Goal: Information Seeking & Learning: Learn about a topic

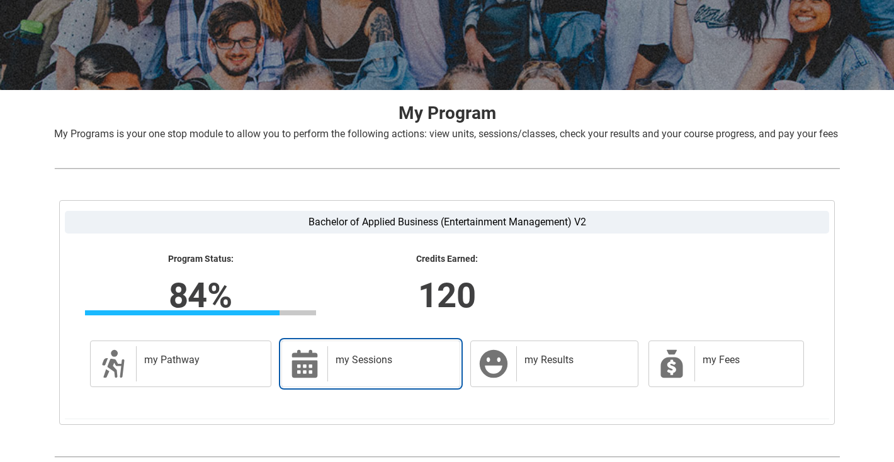
click at [374, 381] on div "my Sessions" at bounding box center [390, 363] width 127 height 35
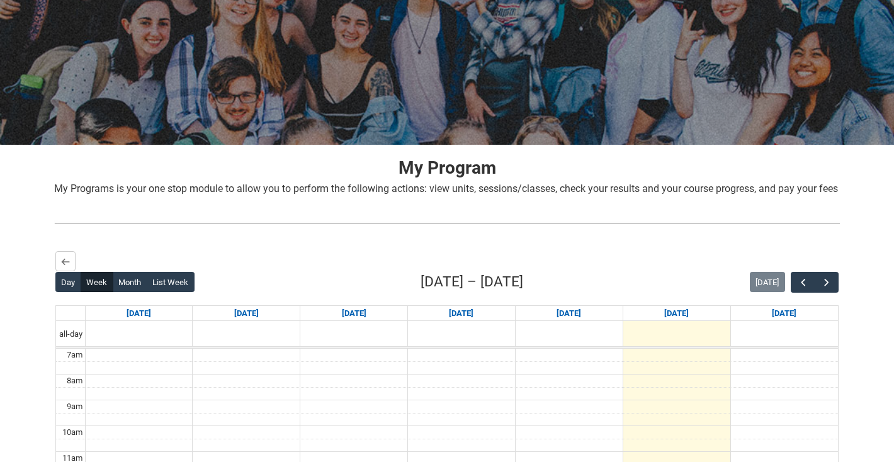
scroll to position [114, 0]
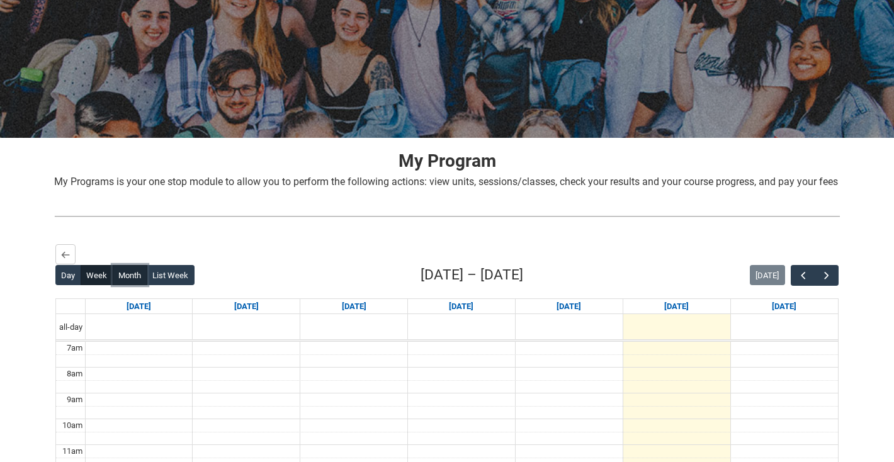
click at [120, 285] on button "Month" at bounding box center [130, 275] width 35 height 20
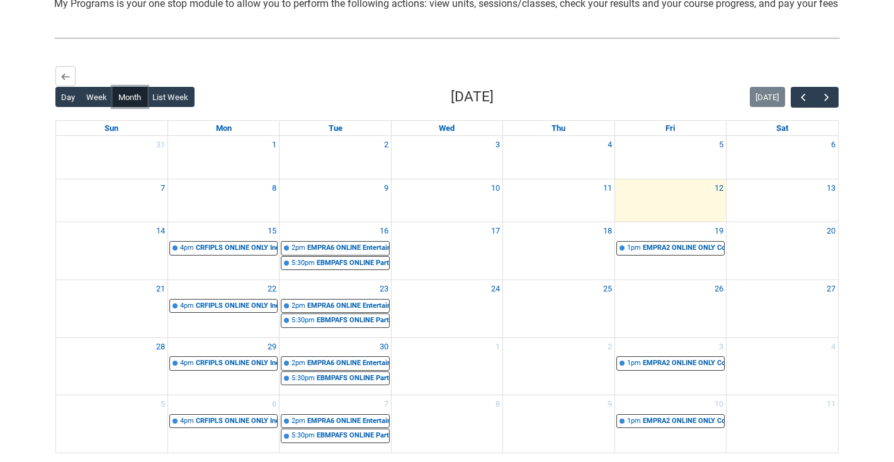
scroll to position [301, 0]
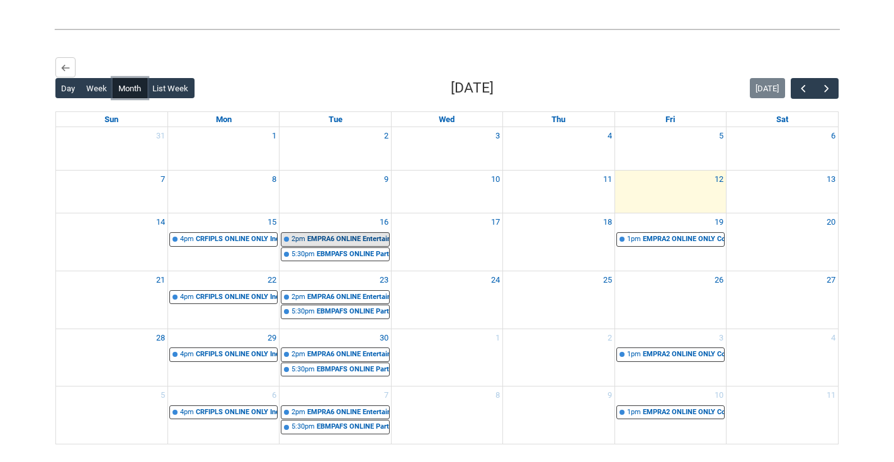
click at [342, 245] on div "EMPRA6 ONLINE Entertainment Management Capstone Project | Online | [PERSON_NAME]" at bounding box center [347, 239] width 81 height 11
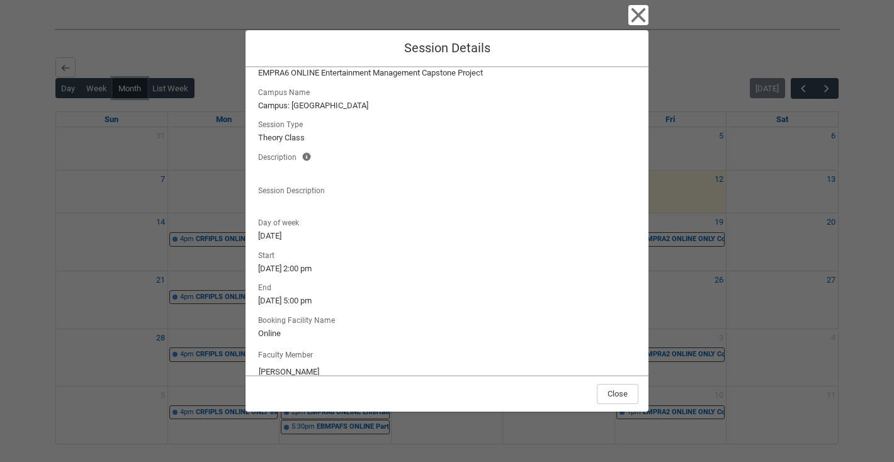
scroll to position [47, 0]
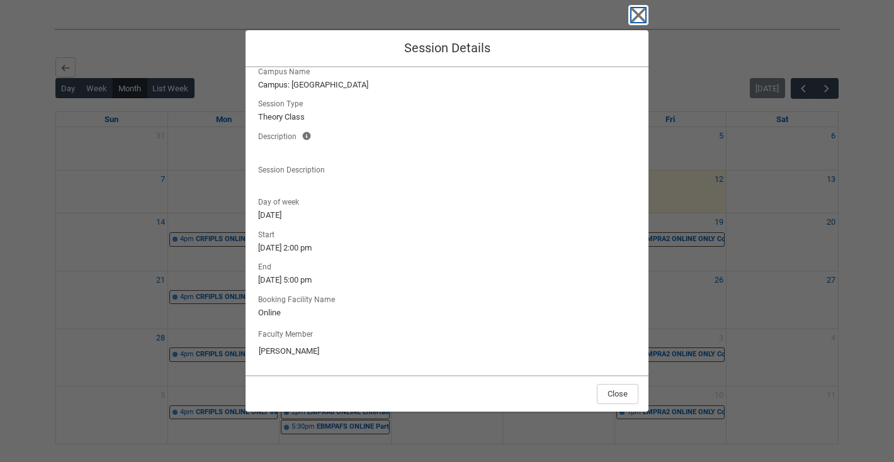
click at [648, 14] on icon "button" at bounding box center [638, 15] width 20 height 20
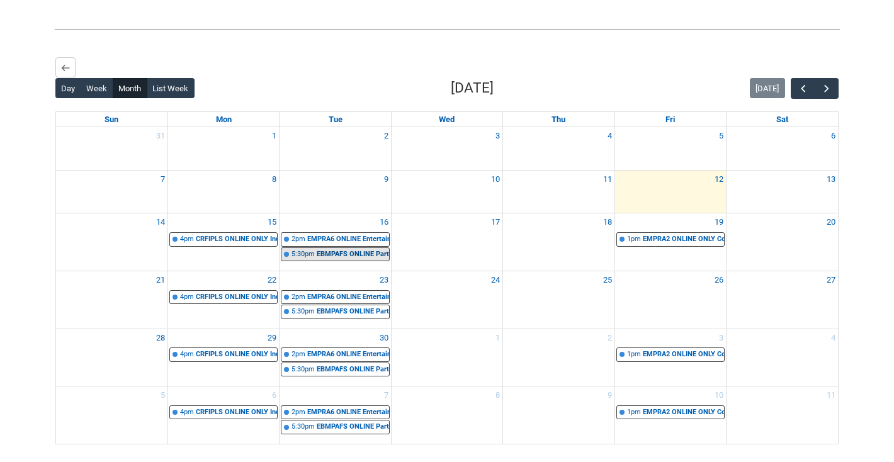
click at [360, 260] on div "EBMPAFS ONLINE Partnerships and Funding | Online | [PERSON_NAME]" at bounding box center [353, 254] width 72 height 11
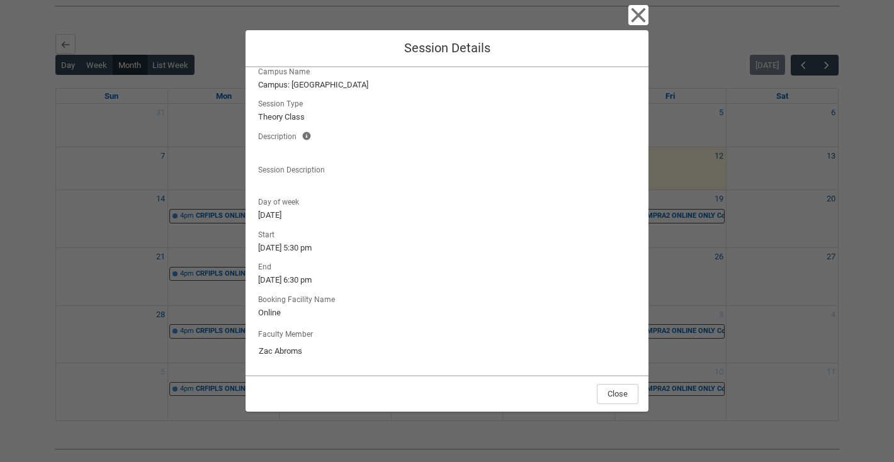
scroll to position [320, 0]
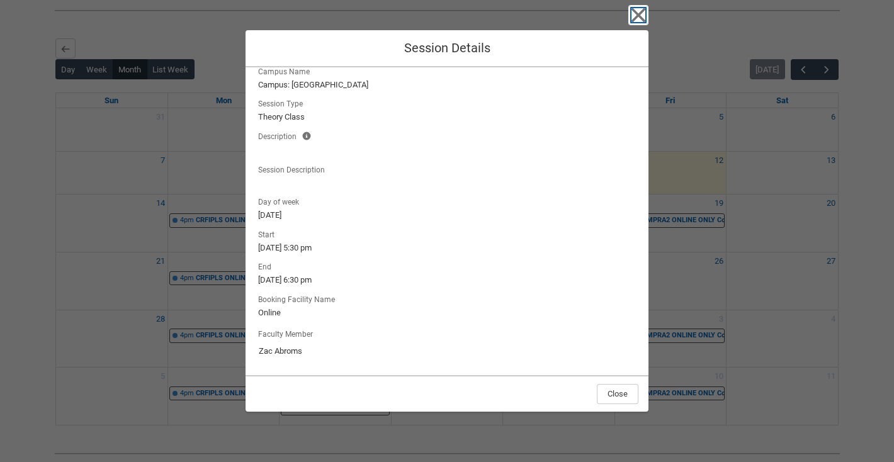
click at [642, 10] on icon "button" at bounding box center [638, 15] width 14 height 14
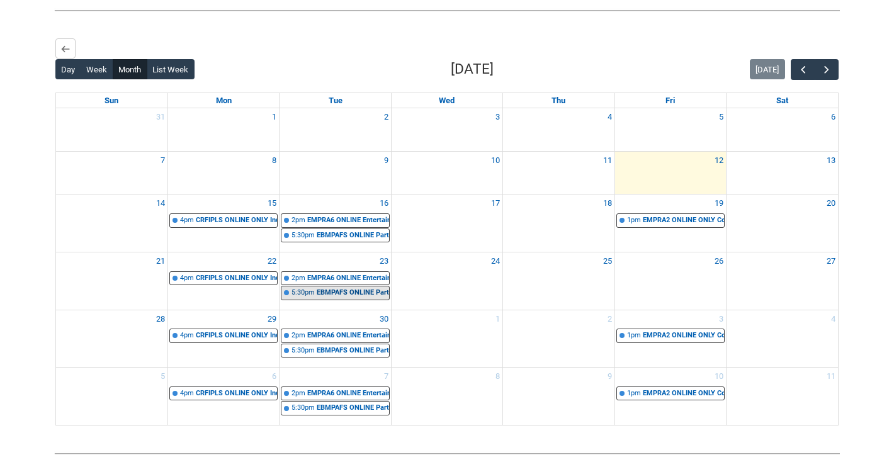
click at [308, 298] on div "5:30pm" at bounding box center [302, 293] width 23 height 11
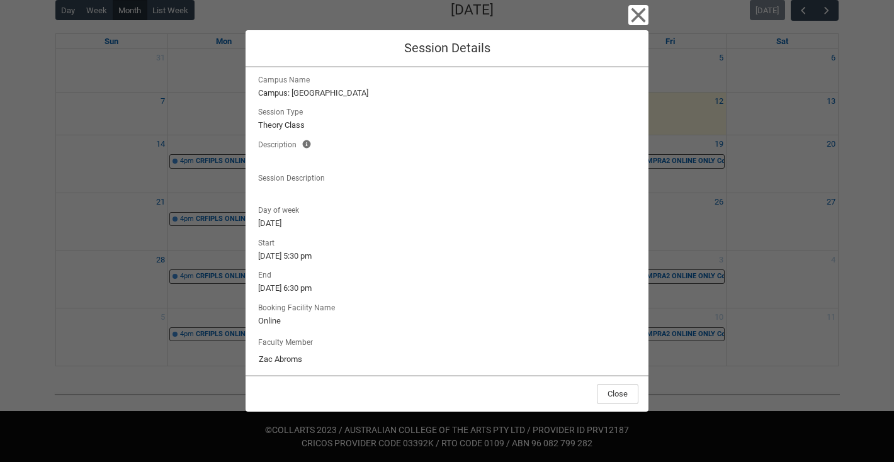
scroll to position [42, 0]
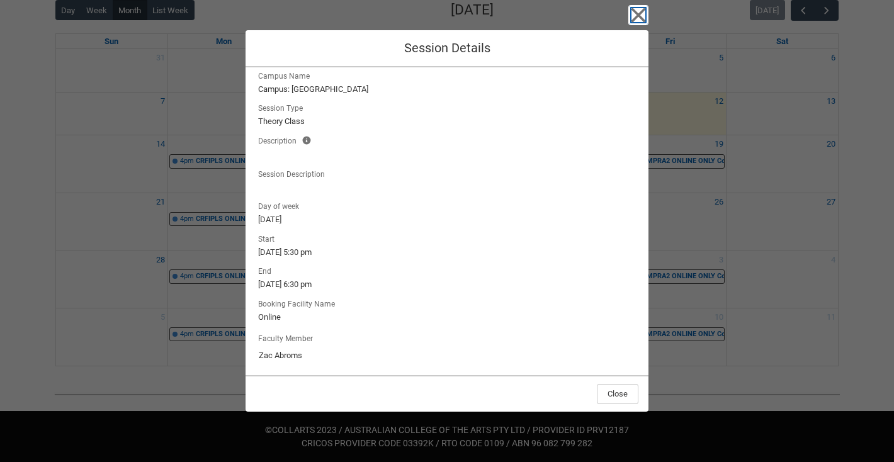
click at [639, 14] on icon "button" at bounding box center [638, 15] width 14 height 14
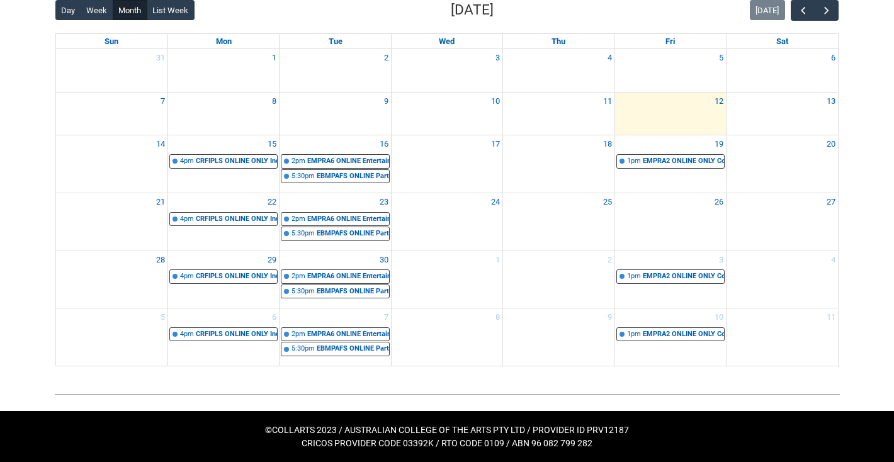
scroll to position [394, 0]
click at [247, 161] on div "CRFIPLS ONLINE ONLY Industry Placement for Entertainment | Online | [PERSON_NAM…" at bounding box center [236, 161] width 81 height 11
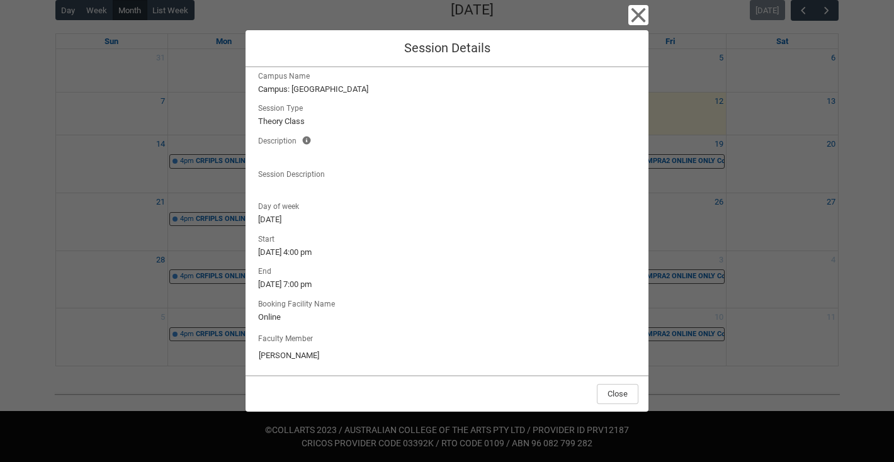
scroll to position [47, 0]
click at [683, 118] on div "Close Session Details Session Name CRFIPLS ONLINE ONLY Industry Placement for E…" at bounding box center [447, 231] width 894 height 462
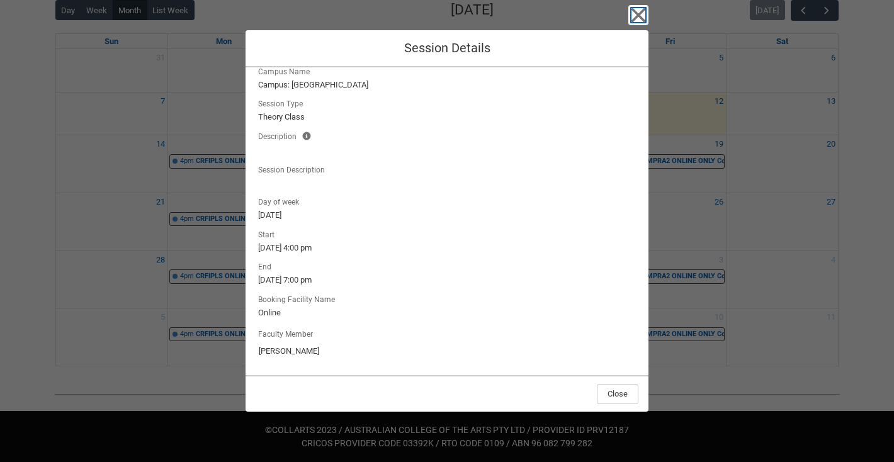
click at [641, 14] on icon "button" at bounding box center [638, 15] width 20 height 20
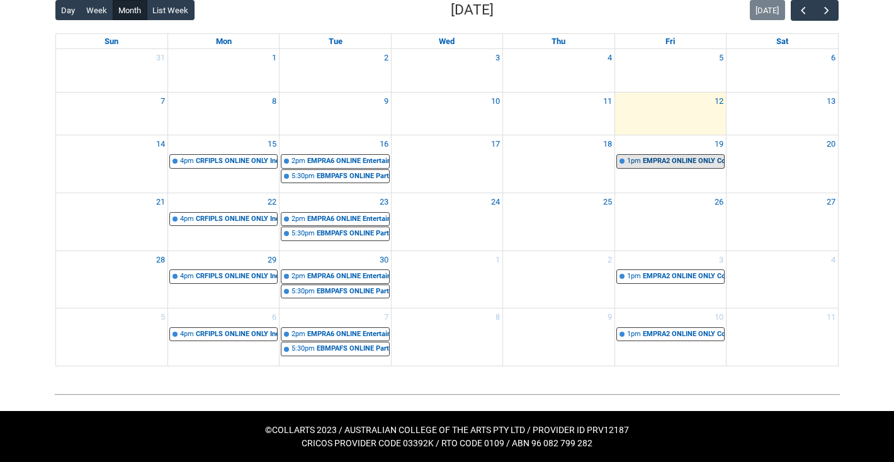
click at [665, 162] on div "EMPRA2 ONLINE ONLY Content Creation STAGE 2 | Online | [PERSON_NAME]" at bounding box center [683, 161] width 81 height 11
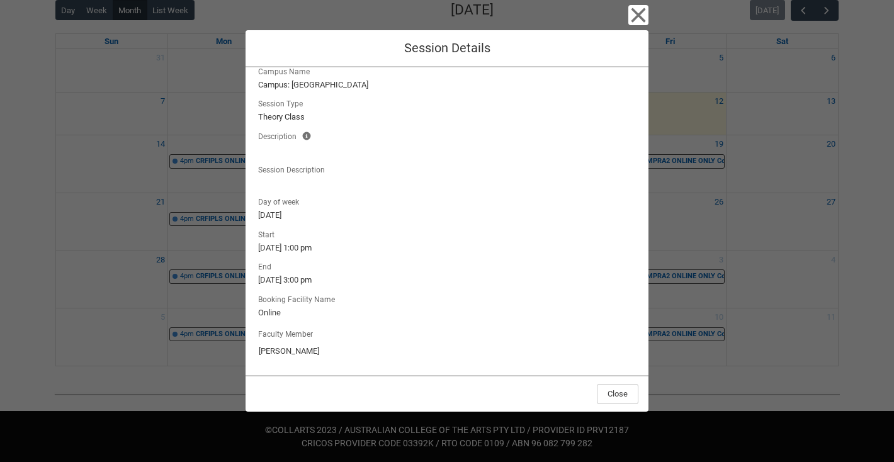
scroll to position [0, 0]
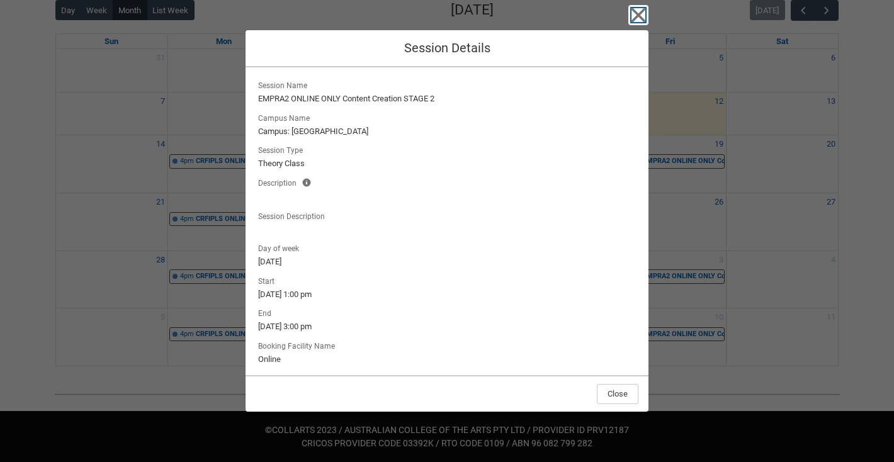
click at [644, 14] on icon "button" at bounding box center [638, 15] width 20 height 20
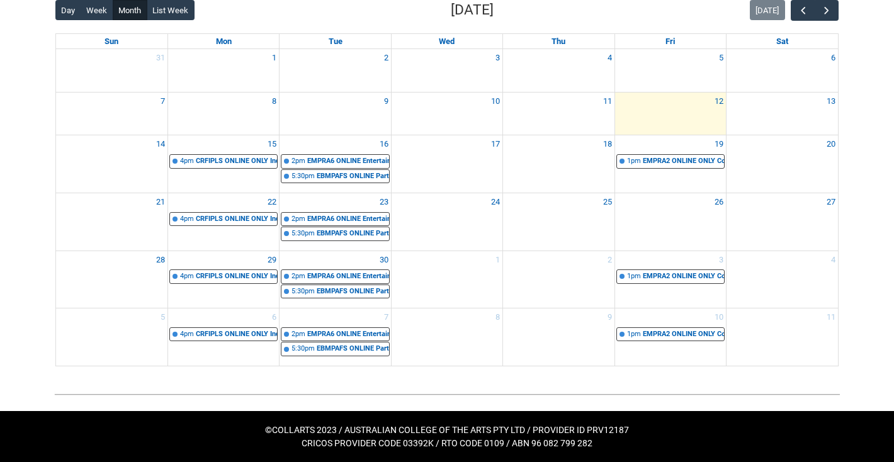
scroll to position [394, 0]
click at [665, 160] on div "EMPRA2 ONLINE ONLY Content Creation STAGE 2 | Online | [PERSON_NAME]" at bounding box center [683, 161] width 81 height 11
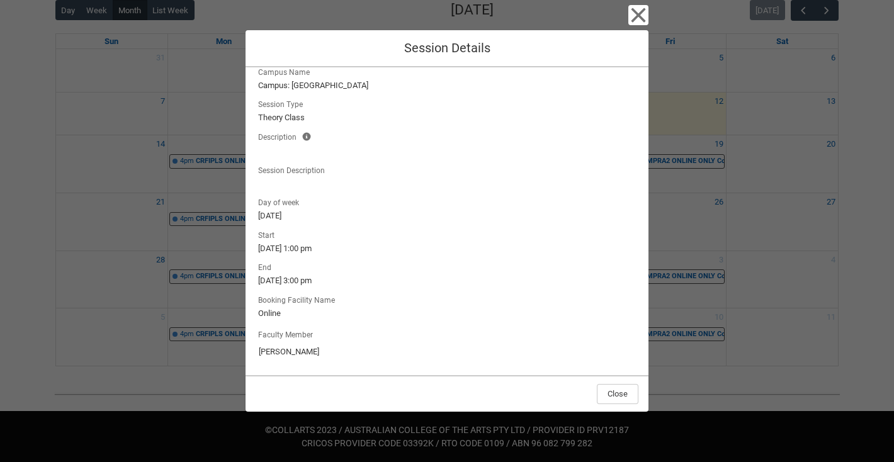
scroll to position [47, 0]
click at [646, 16] on icon "button" at bounding box center [638, 15] width 20 height 20
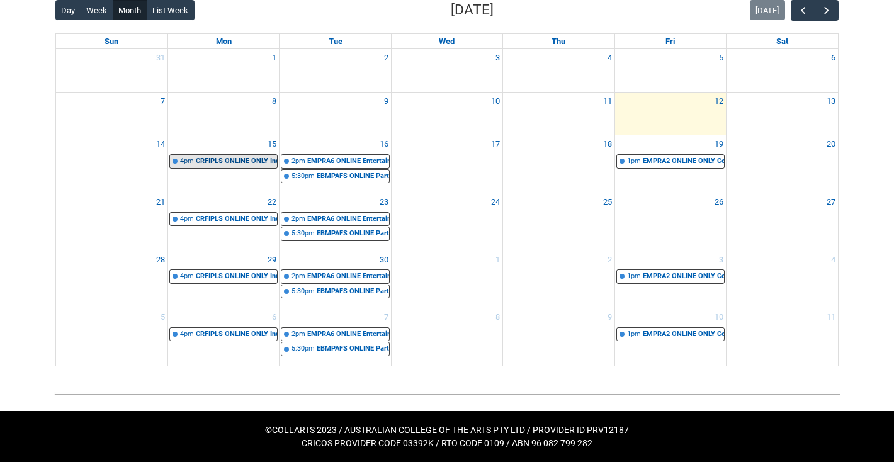
click at [250, 159] on div "CRFIPLS ONLINE ONLY Industry Placement for Entertainment | Online | [PERSON_NAM…" at bounding box center [236, 161] width 81 height 11
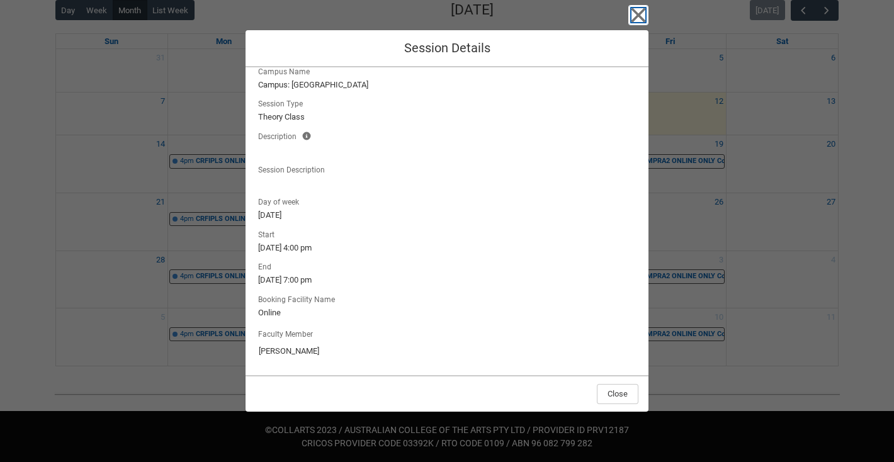
click at [644, 10] on icon "button" at bounding box center [638, 15] width 14 height 14
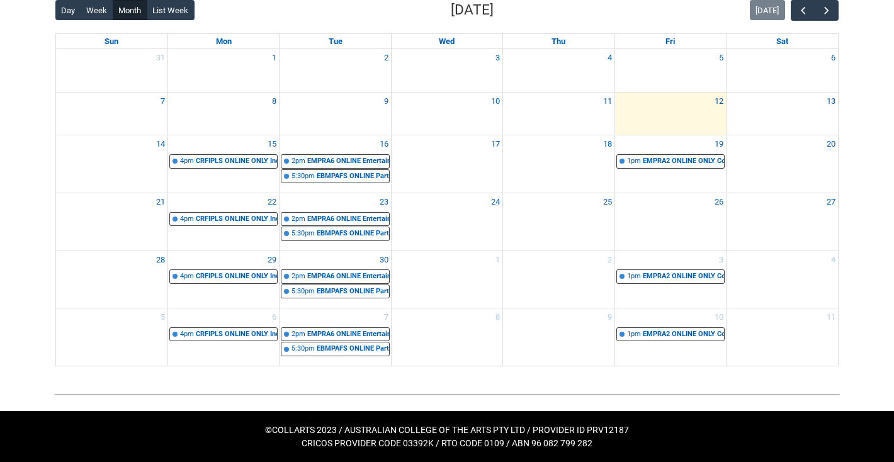
scroll to position [390, 0]
click at [323, 163] on div "EMPRA6 ONLINE Entertainment Management Capstone Project | Online | [PERSON_NAME]" at bounding box center [347, 161] width 81 height 11
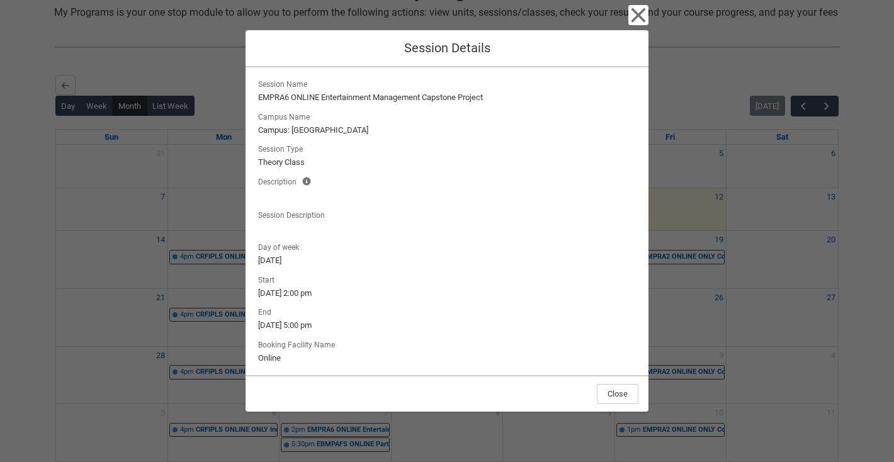
scroll to position [0, 0]
click at [636, 14] on icon "button" at bounding box center [638, 15] width 14 height 14
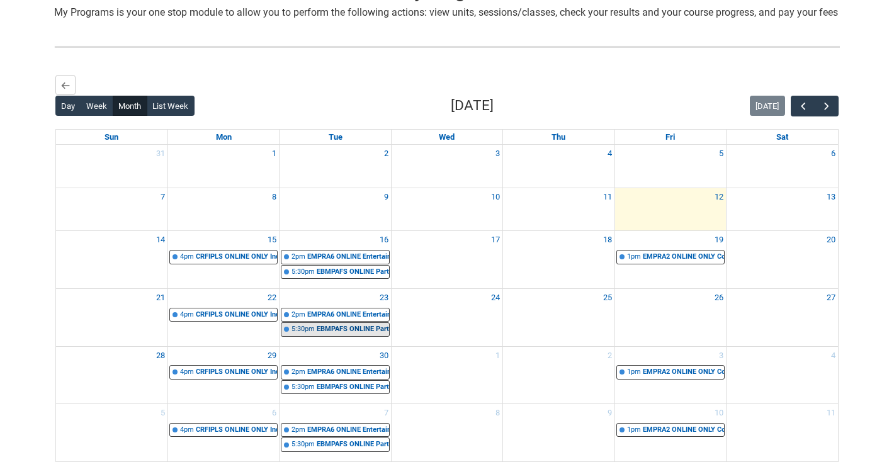
click at [331, 335] on div "EBMPAFS ONLINE Partnerships and Funding | Online | [PERSON_NAME]" at bounding box center [353, 329] width 72 height 11
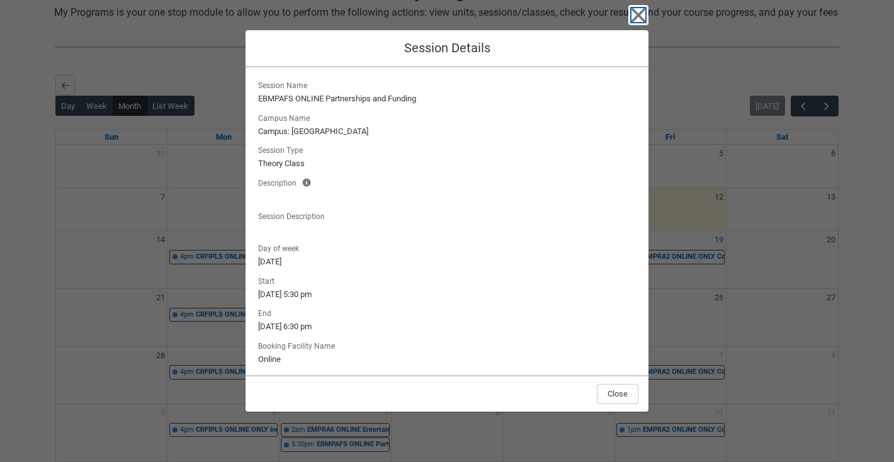
click at [638, 16] on icon "button" at bounding box center [638, 15] width 14 height 14
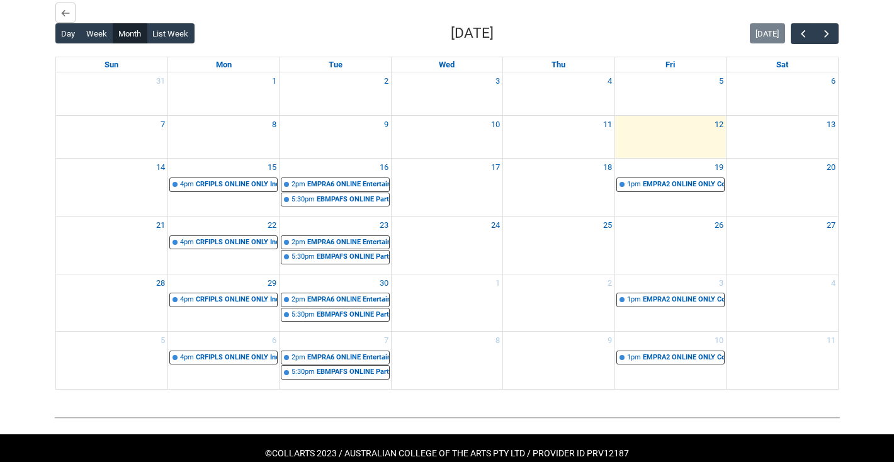
scroll to position [351, 0]
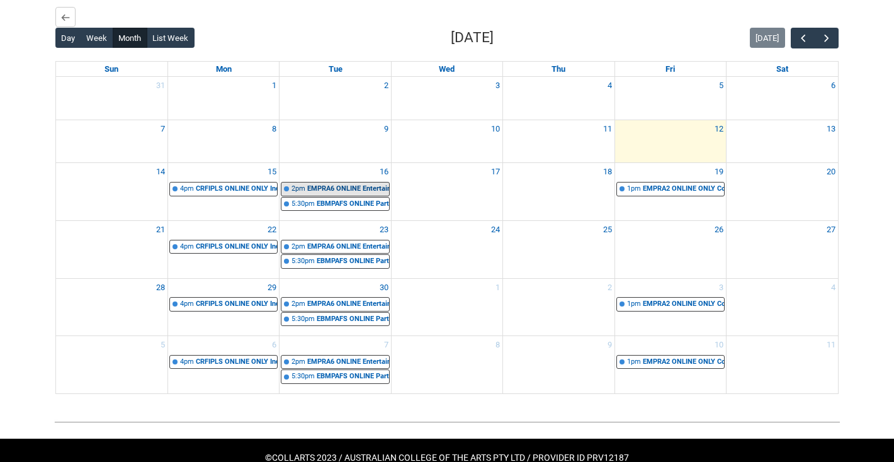
click at [354, 194] on div "EMPRA6 ONLINE Entertainment Management Capstone Project | Online | [PERSON_NAME]" at bounding box center [347, 189] width 81 height 11
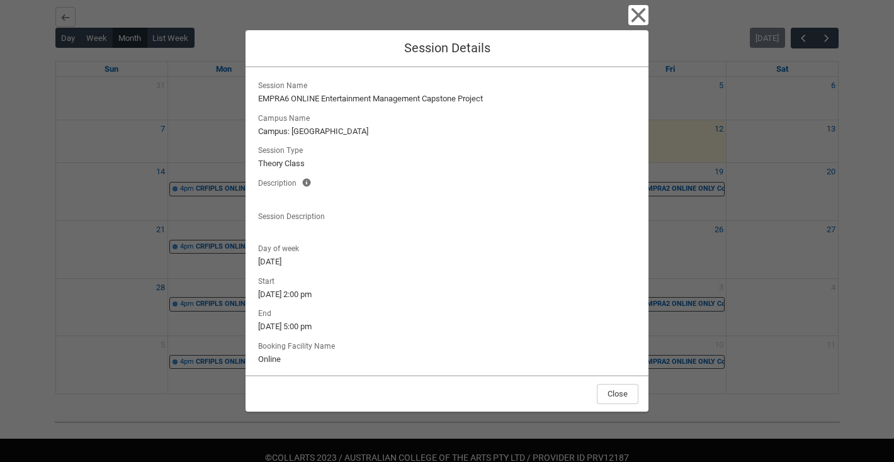
scroll to position [47, 0]
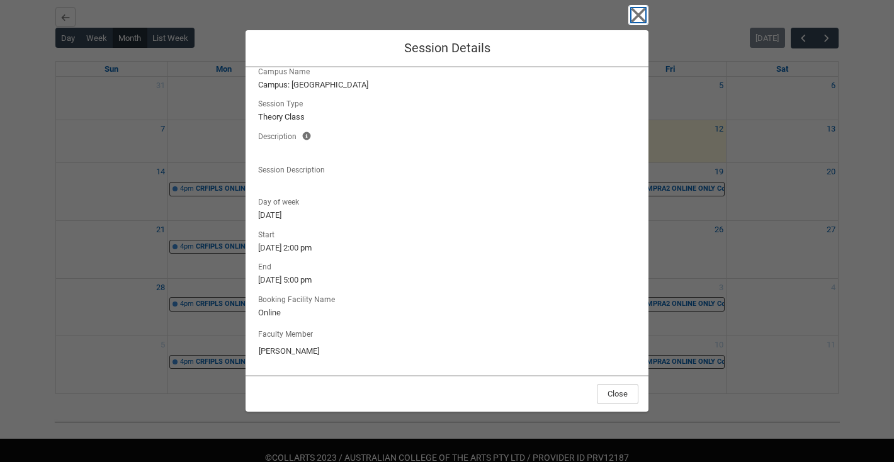
click at [642, 14] on icon "button" at bounding box center [638, 15] width 20 height 20
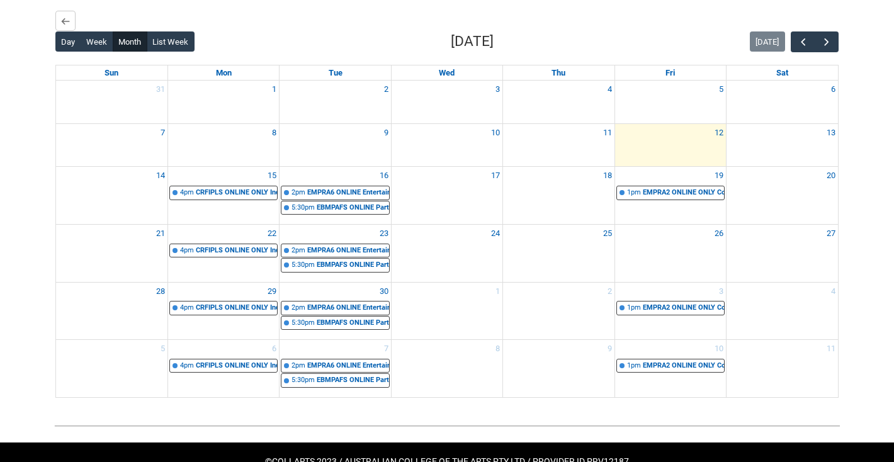
scroll to position [325, 0]
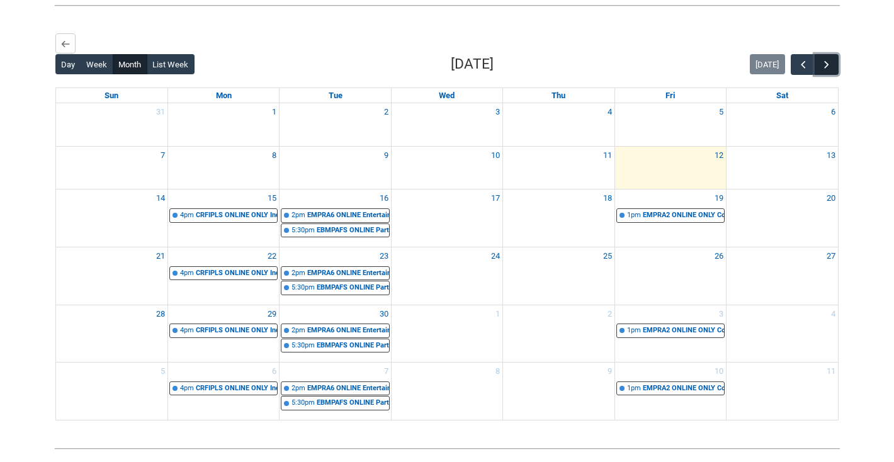
click at [835, 74] on button "button" at bounding box center [826, 64] width 24 height 21
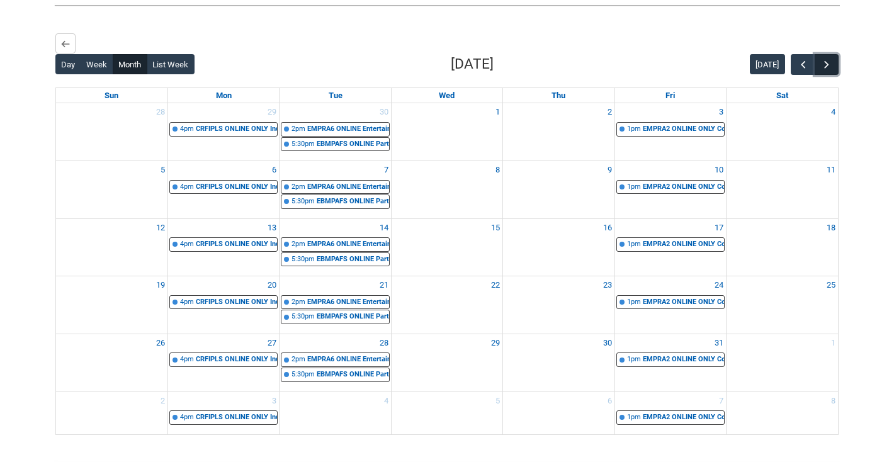
click at [835, 74] on button "button" at bounding box center [826, 64] width 24 height 21
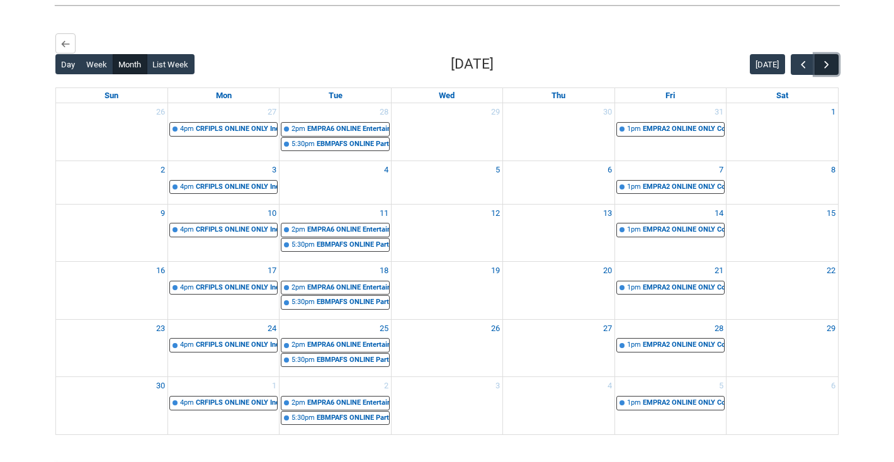
click at [835, 74] on button "button" at bounding box center [826, 64] width 24 height 21
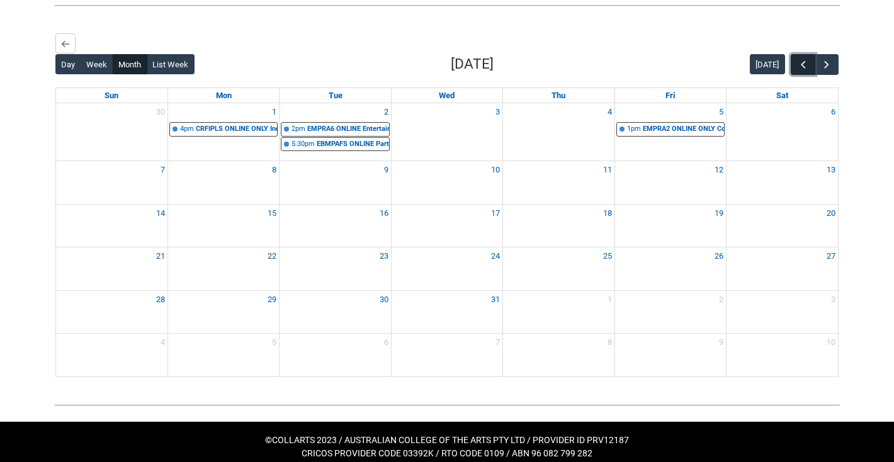
click at [801, 71] on span "button" at bounding box center [803, 65] width 13 height 13
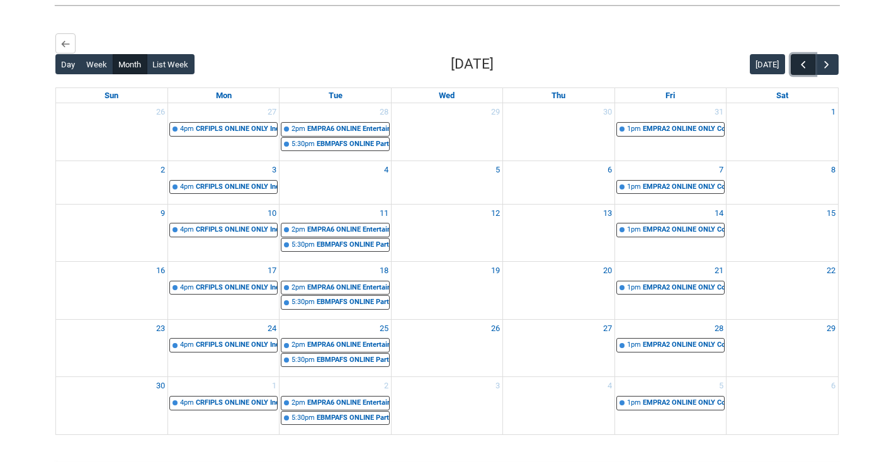
click at [801, 71] on span "button" at bounding box center [803, 65] width 13 height 13
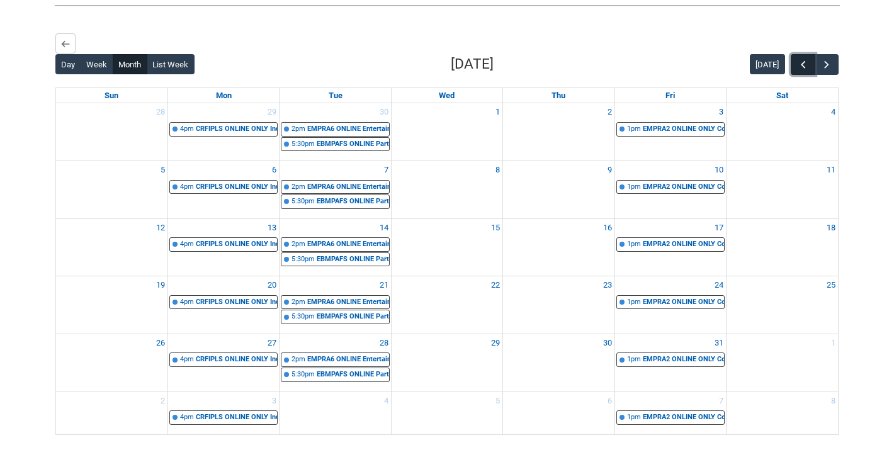
click at [801, 71] on span "button" at bounding box center [803, 65] width 13 height 13
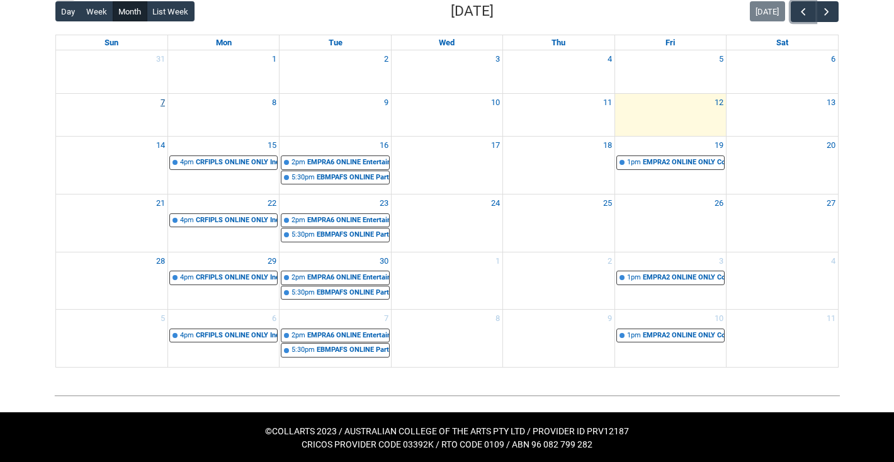
scroll to position [394, 0]
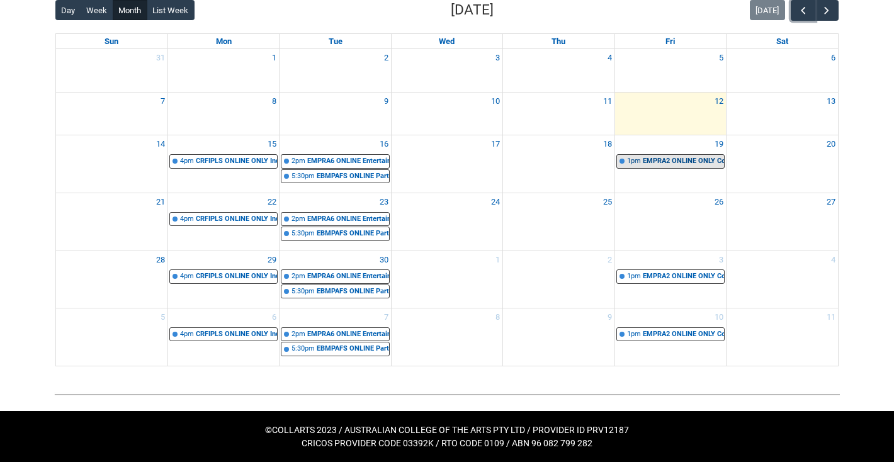
click at [657, 163] on div "EMPRA2 ONLINE ONLY Content Creation STAGE 2 | Online | [PERSON_NAME]" at bounding box center [683, 161] width 81 height 11
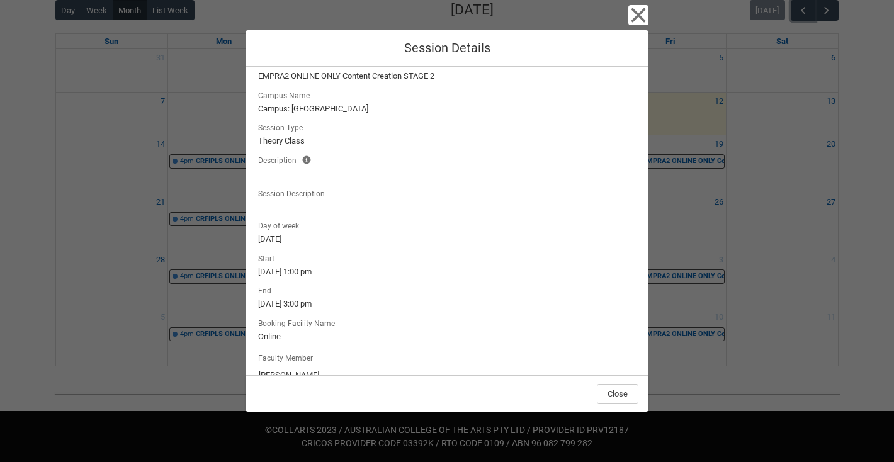
scroll to position [0, 0]
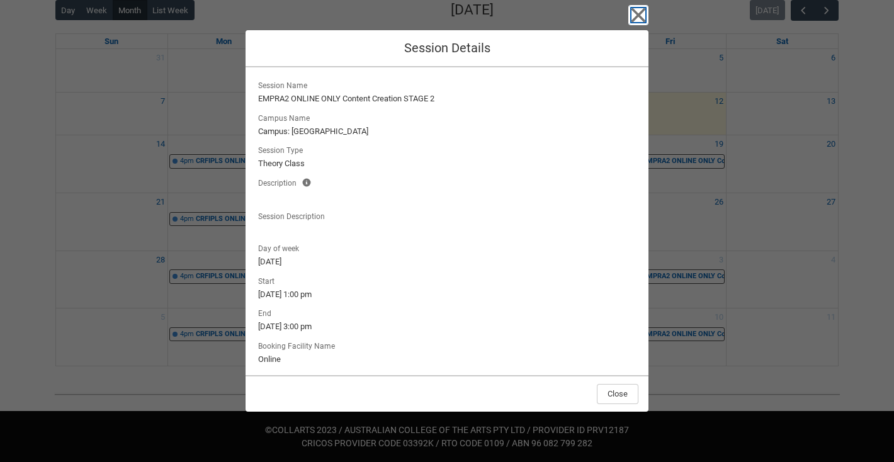
click at [638, 13] on icon "button" at bounding box center [638, 15] width 20 height 20
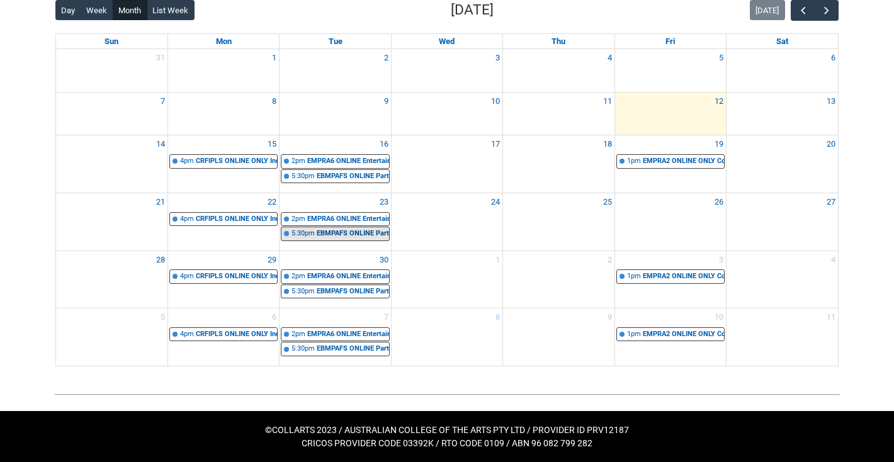
click at [364, 230] on div "EBMPAFS ONLINE Partnerships and Funding | Online | [PERSON_NAME]" at bounding box center [353, 233] width 72 height 11
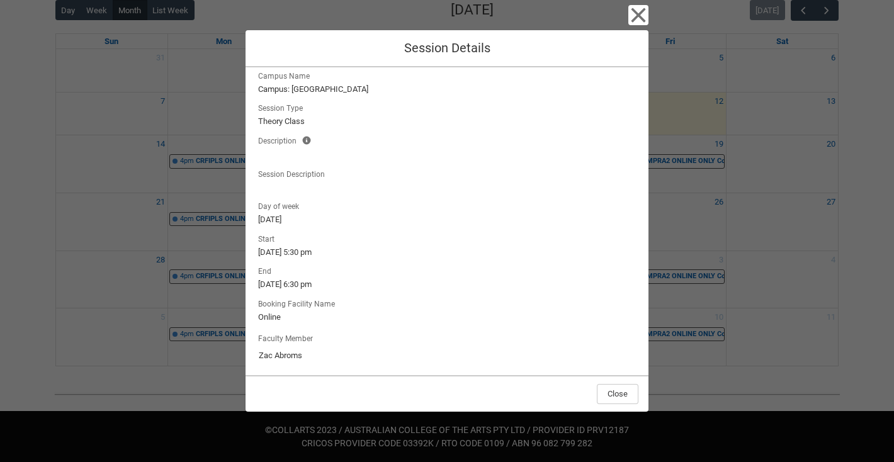
scroll to position [47, 0]
click at [639, 15] on icon "button" at bounding box center [638, 15] width 14 height 14
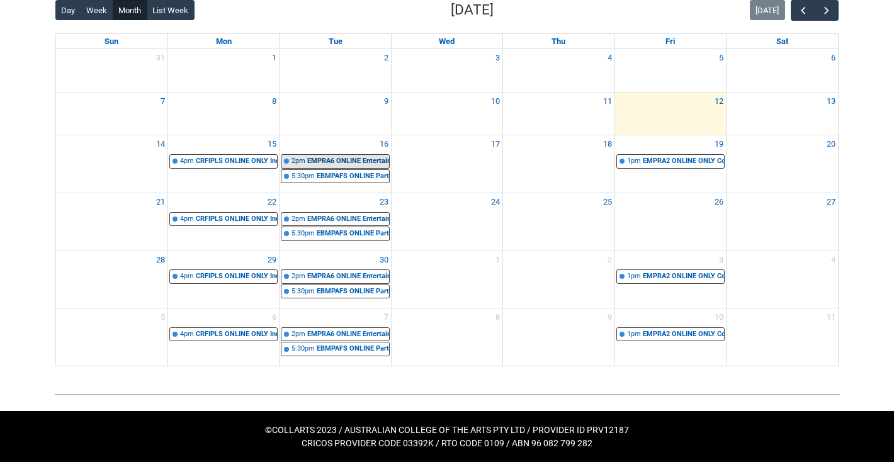
click at [347, 160] on div "EMPRA6 ONLINE Entertainment Management Capstone Project | Online | [PERSON_NAME]" at bounding box center [347, 161] width 81 height 11
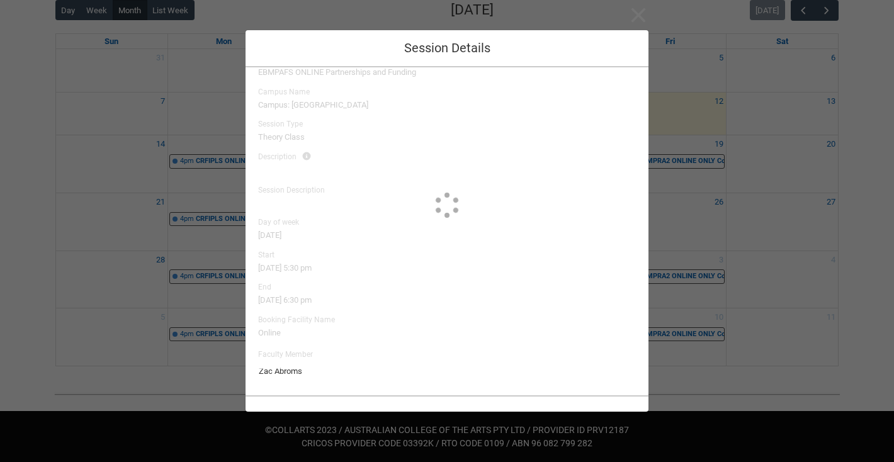
type input "[PERSON_NAME]"
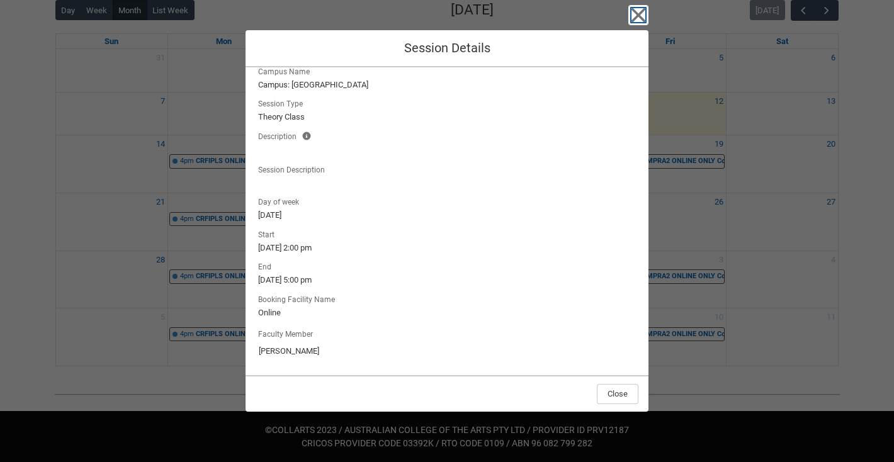
click at [642, 16] on icon "button" at bounding box center [638, 15] width 20 height 20
